Goal: Task Accomplishment & Management: Use online tool/utility

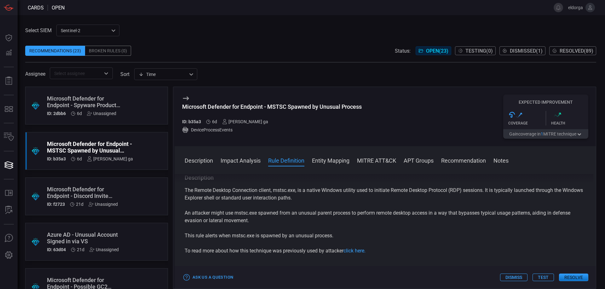
scroll to position [347, 0]
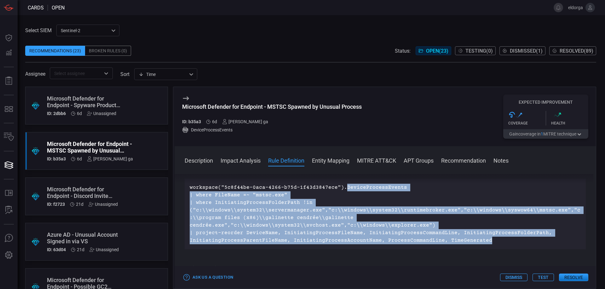
drag, startPoint x: 341, startPoint y: 187, endPoint x: 504, endPoint y: 243, distance: 172.1
click at [504, 243] on p "workspace("5c8f44be-0aca-4266-b75d-1f43d3847ece").DeviceProcessEvents | where F…" at bounding box center [385, 214] width 391 height 61
copy p "DeviceProcessEvents | where FileName =~ "mstsc.exe" | where InitiatingProcessFo…"
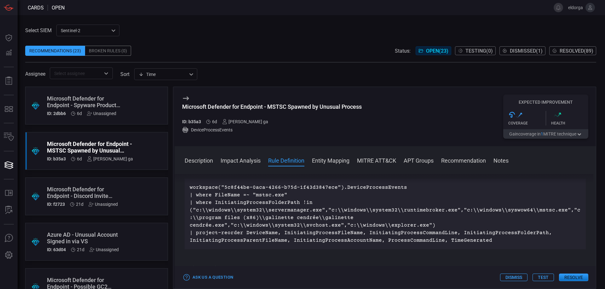
click at [390, 123] on div "Microsoft Defender for Endpoint - MSTSC Spawned by Unusual Process ID: b35a3 6d…" at bounding box center [385, 116] width 421 height 59
click at [369, 113] on div "Microsoft Defender for Endpoint - MSTSC Spawned by Unusual Process ID: b35a3 6d…" at bounding box center [385, 116] width 421 height 59
click at [570, 277] on button "Resolve" at bounding box center [573, 278] width 29 height 8
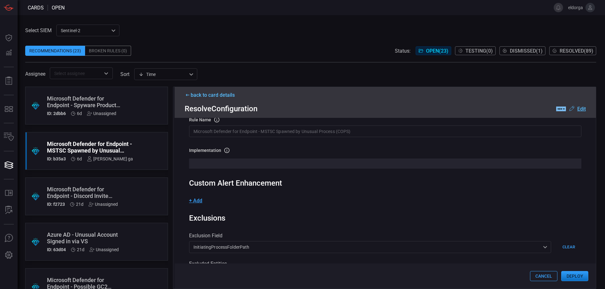
scroll to position [32, 0]
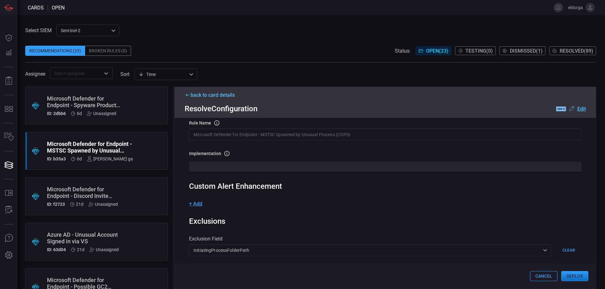
click at [200, 204] on span "+ Add" at bounding box center [195, 204] width 13 height 6
click at [216, 206] on input "text" at bounding box center [221, 207] width 65 height 12
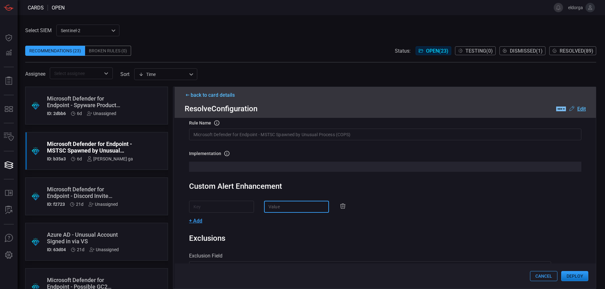
click at [268, 208] on input "text" at bounding box center [296, 207] width 65 height 12
paste input "InitiatingProcessFileName"
type input "InitiatingProcessFileName"
click at [232, 206] on input "text" at bounding box center [221, 207] width 65 height 12
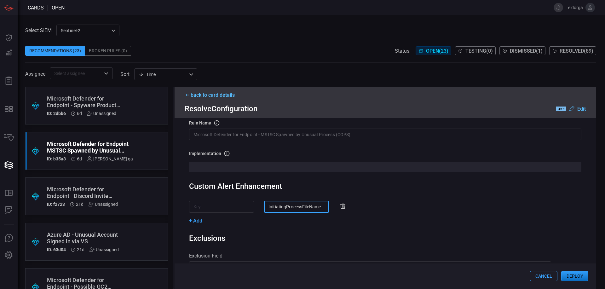
scroll to position [0, 0]
type input "FileName"
click at [198, 221] on span "+ Add" at bounding box center [195, 221] width 13 height 6
click at [214, 226] on input "text" at bounding box center [221, 224] width 65 height 12
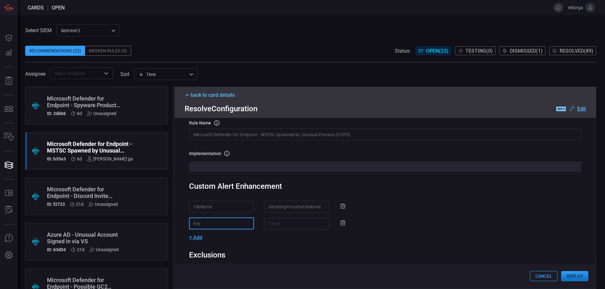
click at [204, 224] on input "text" at bounding box center [221, 224] width 65 height 12
paste input "DeviceName"
type input "DeviceName"
click at [264, 224] on input "text" at bounding box center [296, 224] width 65 height 12
paste input "DeviceName"
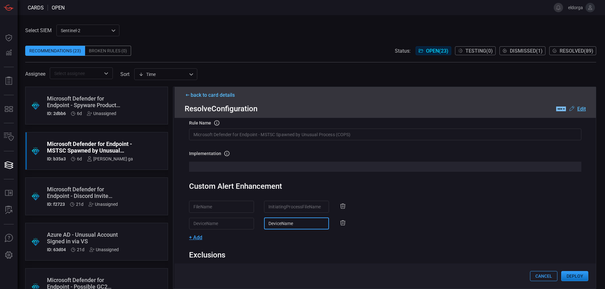
type input "DeviceName"
click at [200, 240] on span "+ Add" at bounding box center [195, 238] width 13 height 6
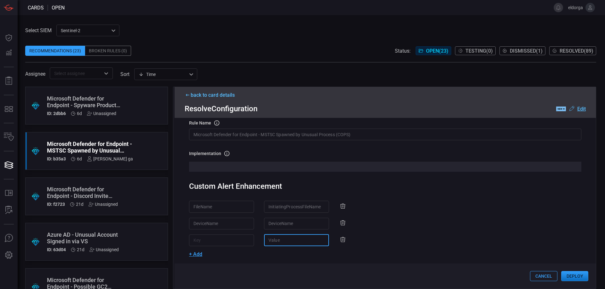
drag, startPoint x: 265, startPoint y: 242, endPoint x: 287, endPoint y: 244, distance: 22.1
click at [265, 243] on input "text" at bounding box center [296, 241] width 65 height 12
paste input "InitiatingProcessCommandLine"
type input "InitiatingProcessCommandLine"
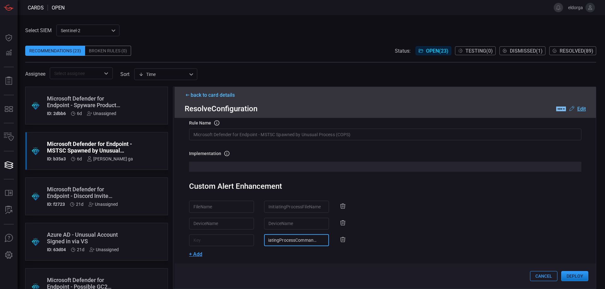
click at [237, 242] on input "text" at bounding box center [221, 241] width 65 height 12
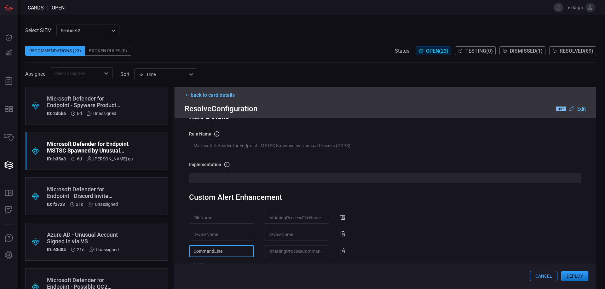
scroll to position [32, 0]
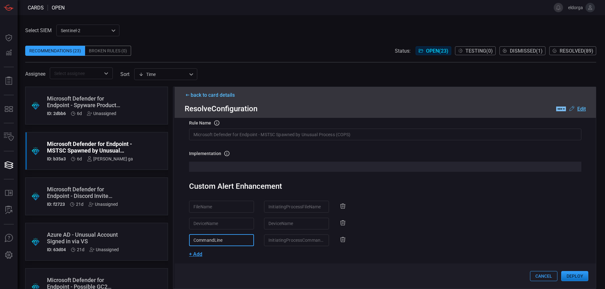
type input "CommandLine"
click at [573, 276] on button "Deploy" at bounding box center [574, 276] width 27 height 10
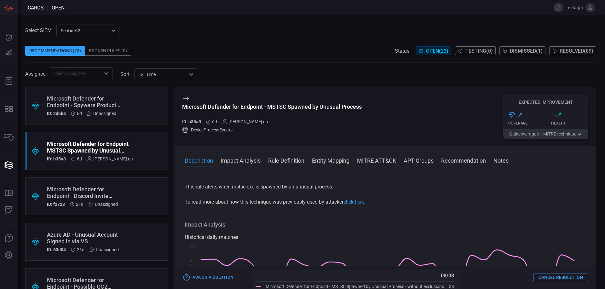
scroll to position [0, 0]
